Goal: Find specific page/section: Find specific page/section

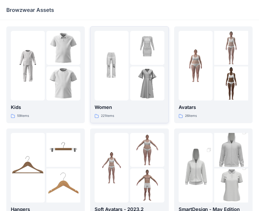
click at [129, 109] on p "Women" at bounding box center [130, 107] width 70 height 7
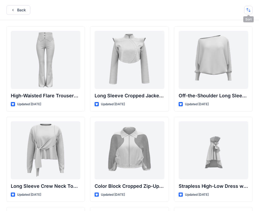
click at [248, 10] on button "button" at bounding box center [248, 10] width 8 height 8
click at [230, 35] on p "A to Z" at bounding box center [230, 35] width 33 height 6
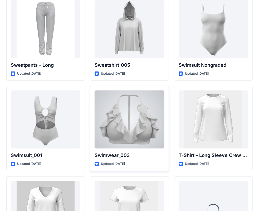
scroll to position [5381, 0]
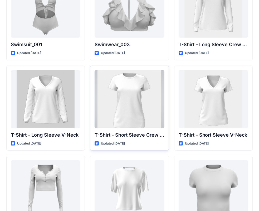
click at [140, 97] on div at bounding box center [130, 99] width 70 height 58
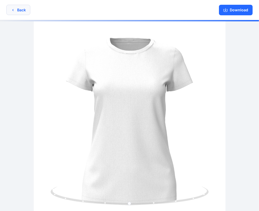
click at [16, 11] on button "Back" at bounding box center [18, 10] width 24 height 10
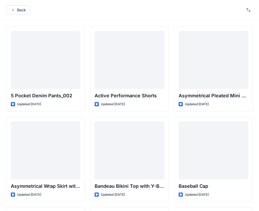
scroll to position [5381, 0]
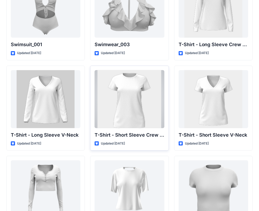
click at [152, 94] on div at bounding box center [130, 99] width 70 height 58
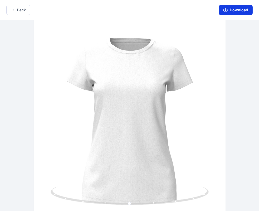
click at [239, 7] on button "Download" at bounding box center [236, 10] width 34 height 11
